Goal: Information Seeking & Learning: Ask a question

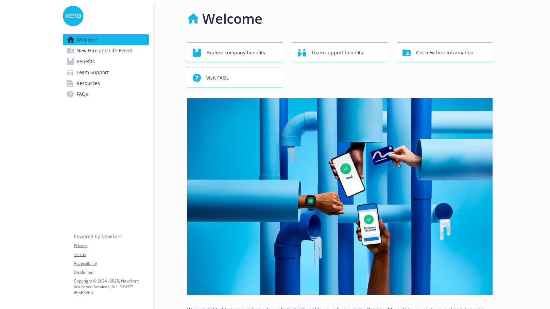
click at [391, 9] on div "Welcome" at bounding box center [339, 18] width 305 height 20
click at [90, 82] on span "Resources" at bounding box center [87, 83] width 23 height 11
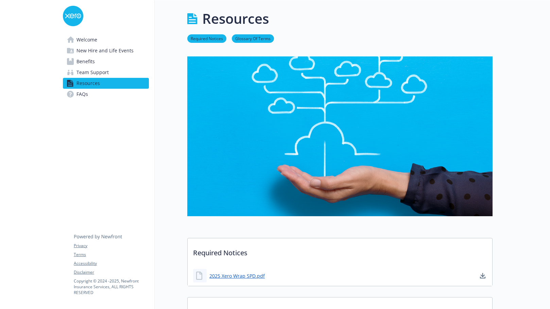
click at [85, 93] on span "FAQs" at bounding box center [82, 94] width 12 height 11
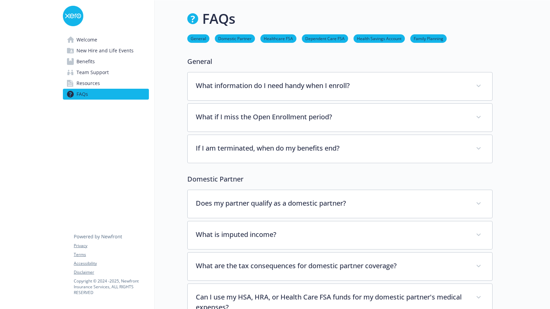
click at [90, 75] on span "Team Support" at bounding box center [92, 72] width 32 height 11
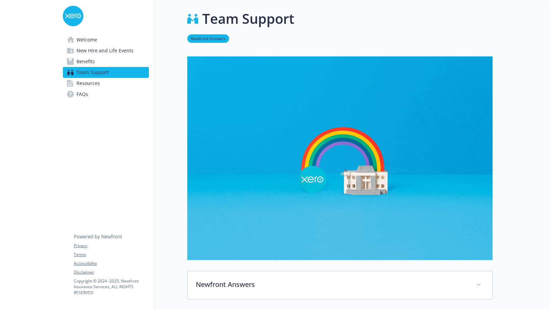
scroll to position [130, 0]
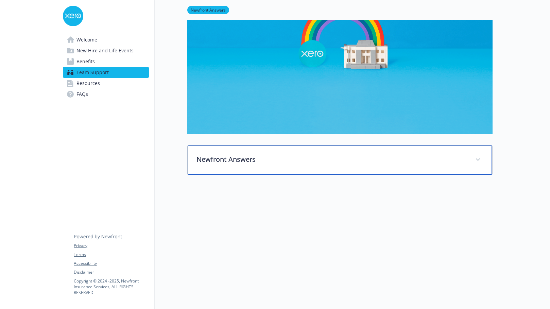
click at [320, 156] on p "Newfront Answers" at bounding box center [331, 159] width 271 height 10
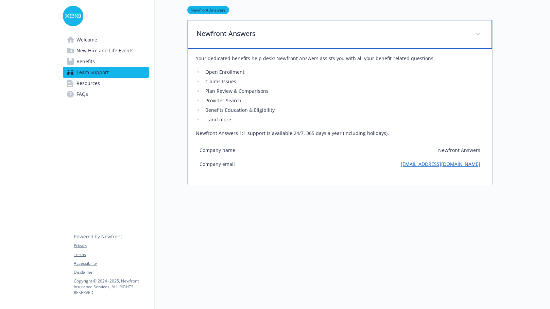
scroll to position [265, 0]
